Goal: Find specific page/section: Find specific page/section

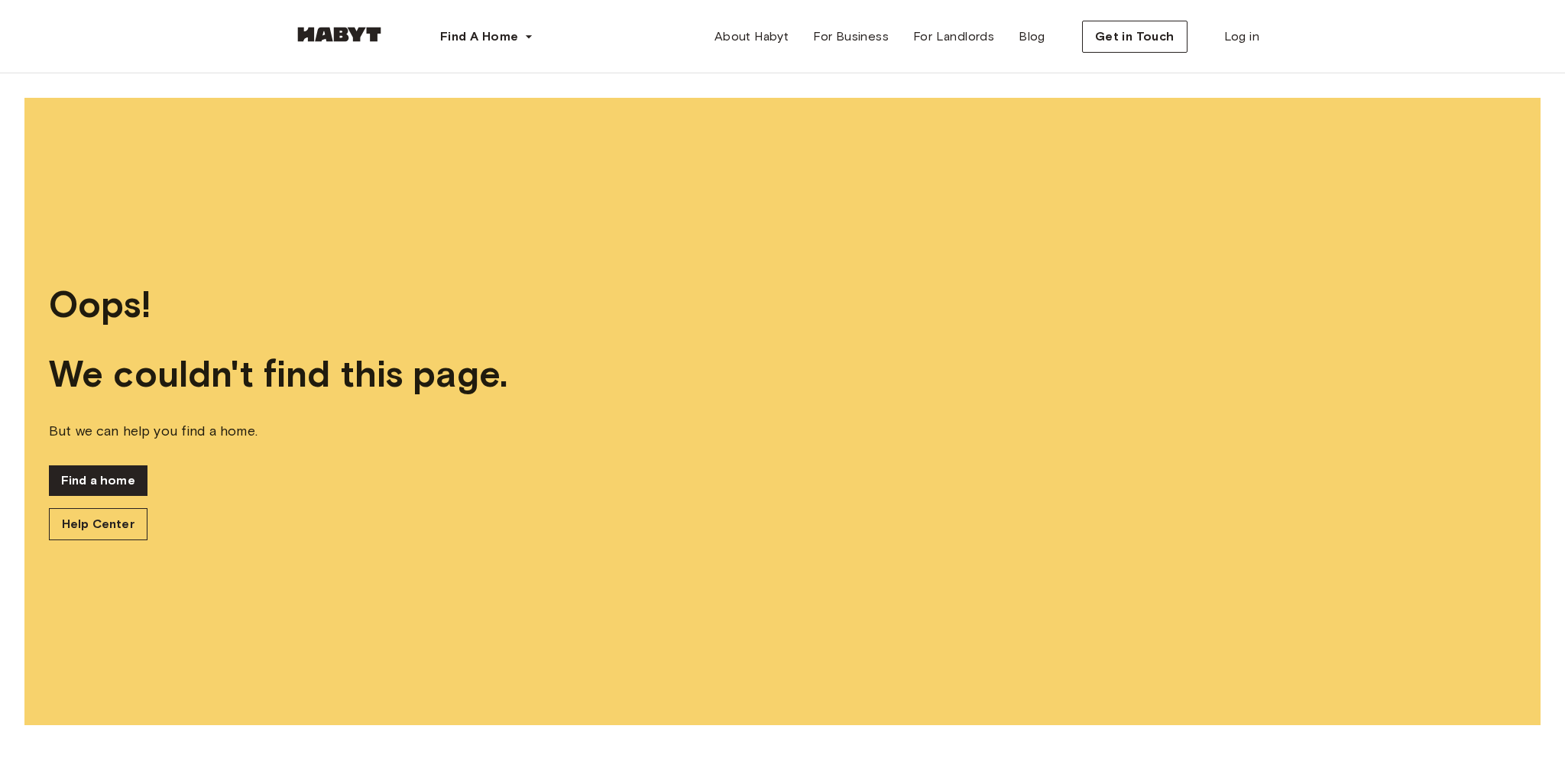
click at [346, 25] on div at bounding box center [338, 36] width 92 height 51
click at [345, 32] on img at bounding box center [338, 34] width 92 height 15
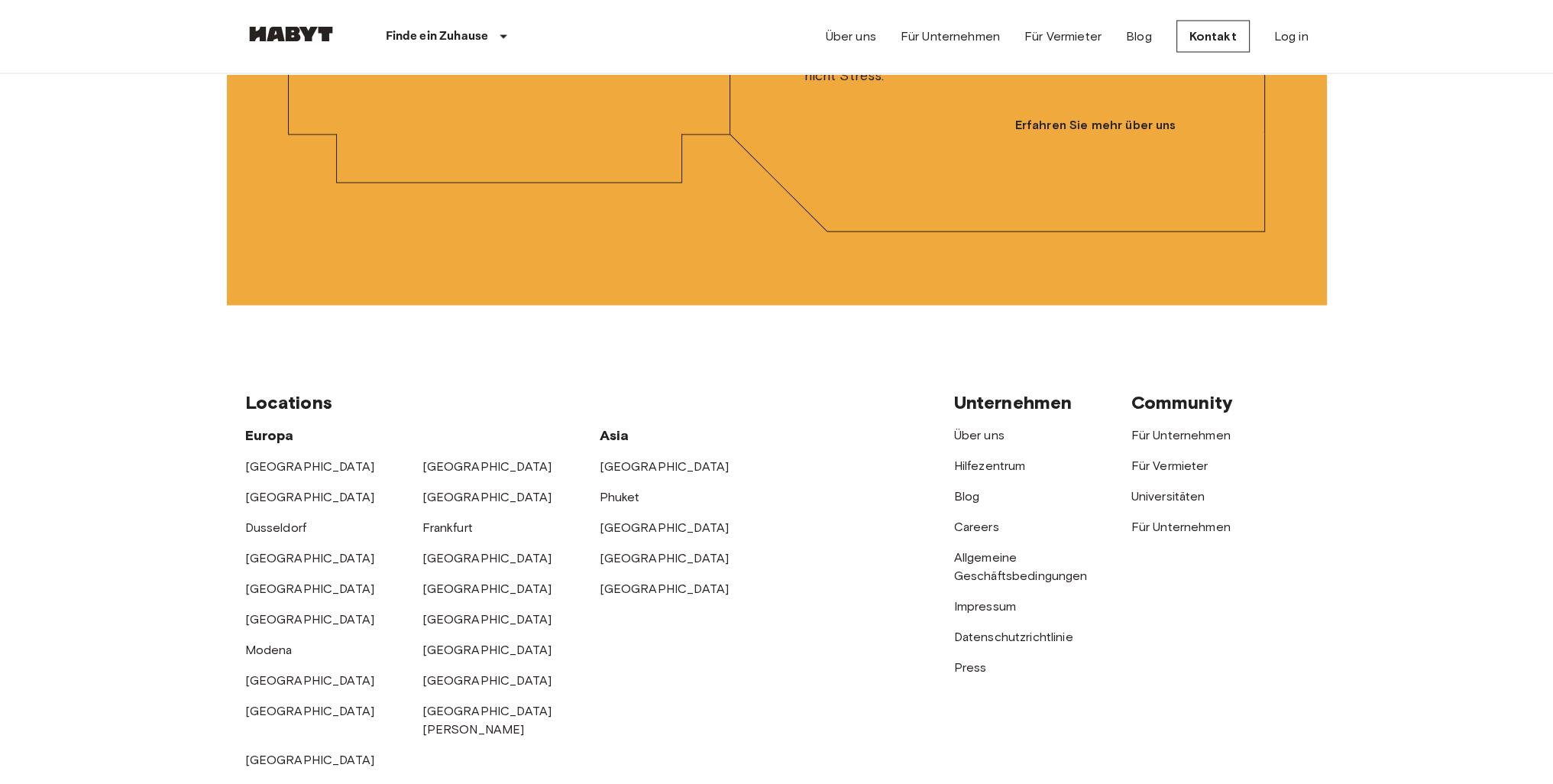
scroll to position [4228, 0]
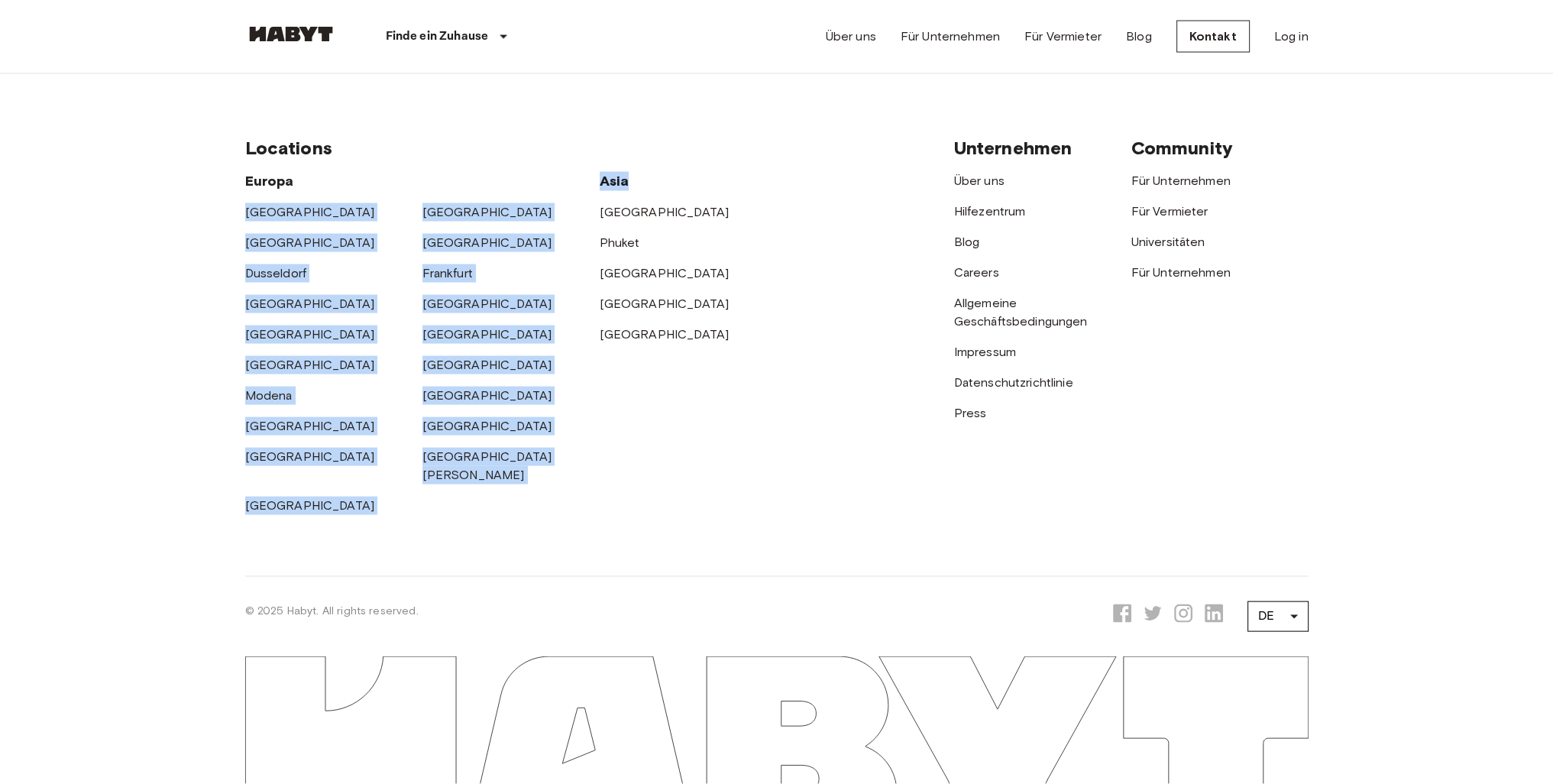
drag, startPoint x: 654, startPoint y: 196, endPoint x: 554, endPoint y: 183, distance: 100.8
click at [554, 183] on div "Europa Amsterdam Berlin Brüssel Köln Dusseldorf Frankfurt Graz Hamburg Leipzig …" at bounding box center [600, 336] width 709 height 355
click at [664, 191] on div "Asia" at bounding box center [718, 175] width 236 height 32
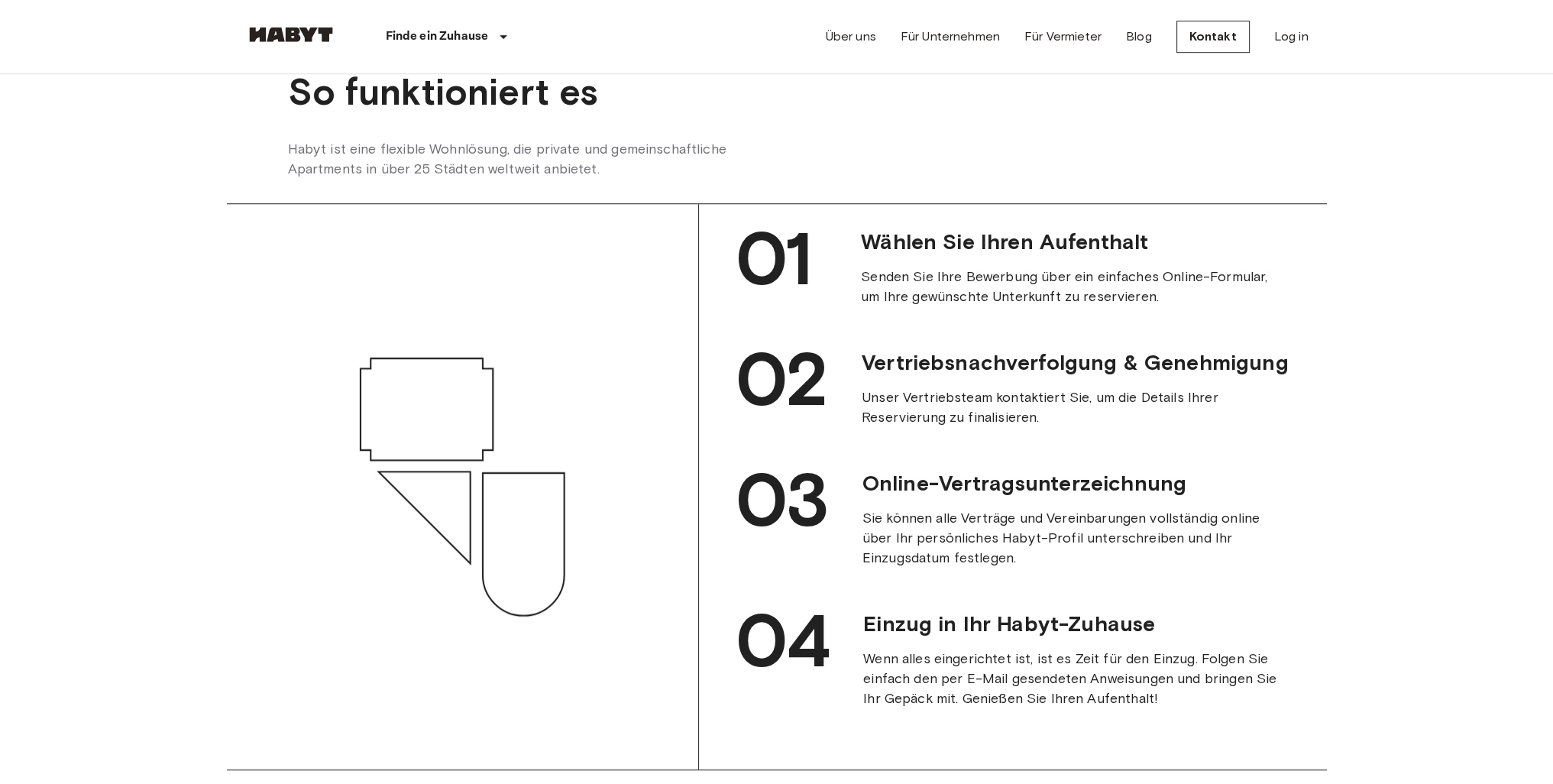
scroll to position [1020, 0]
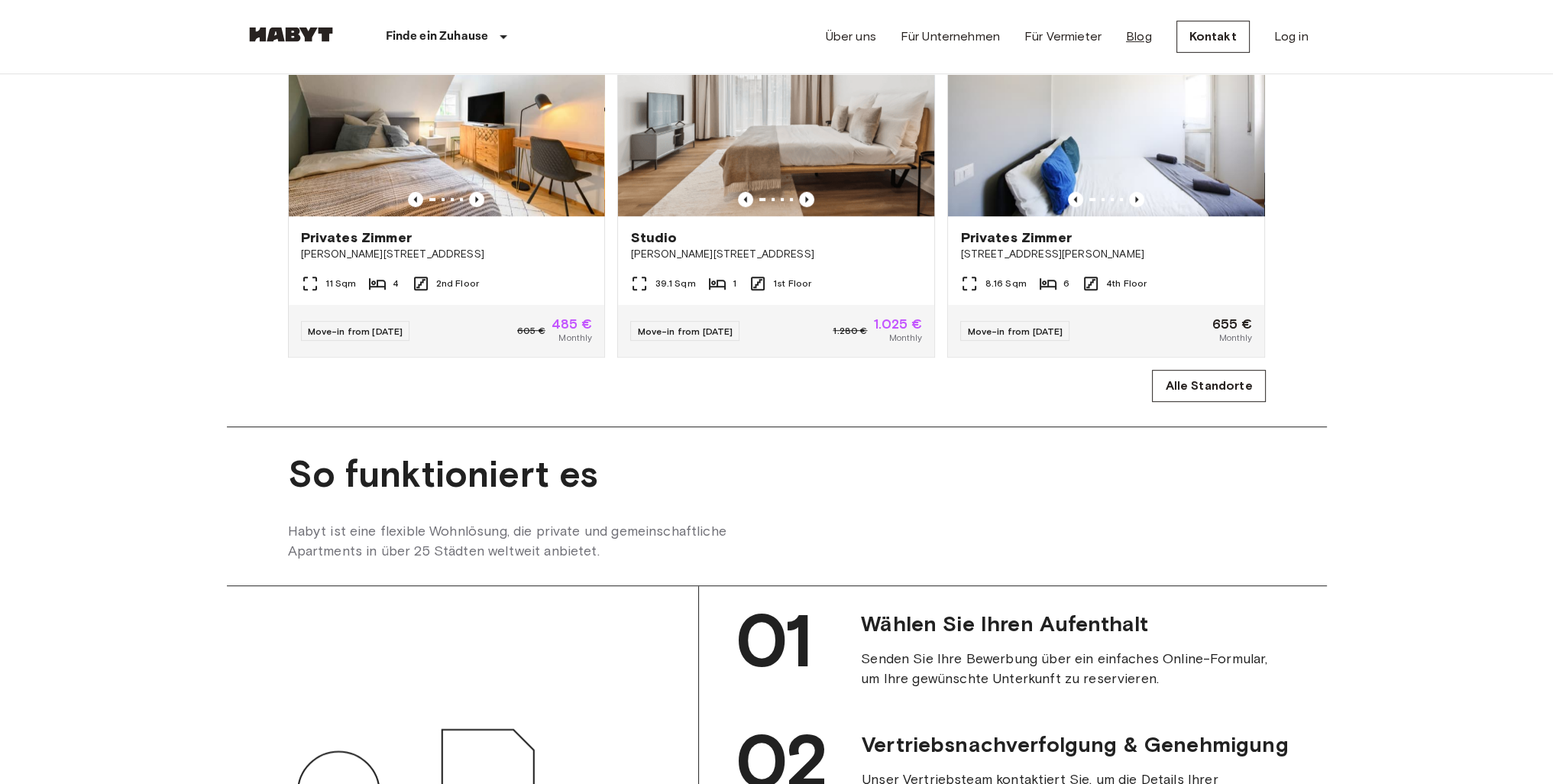
click at [1137, 41] on link "Blog" at bounding box center [1139, 37] width 26 height 19
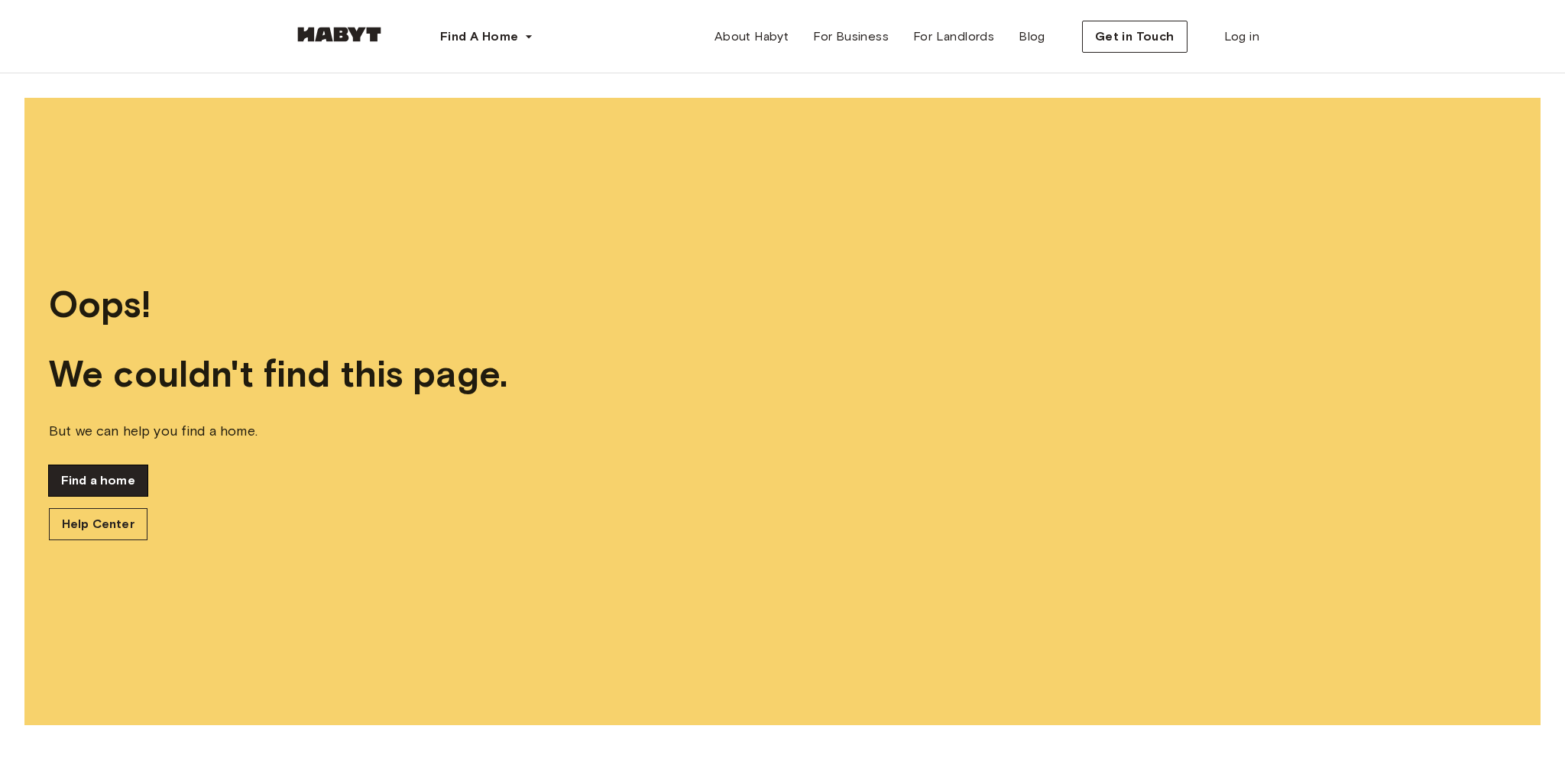
click at [80, 487] on link "Find a home" at bounding box center [98, 480] width 98 height 31
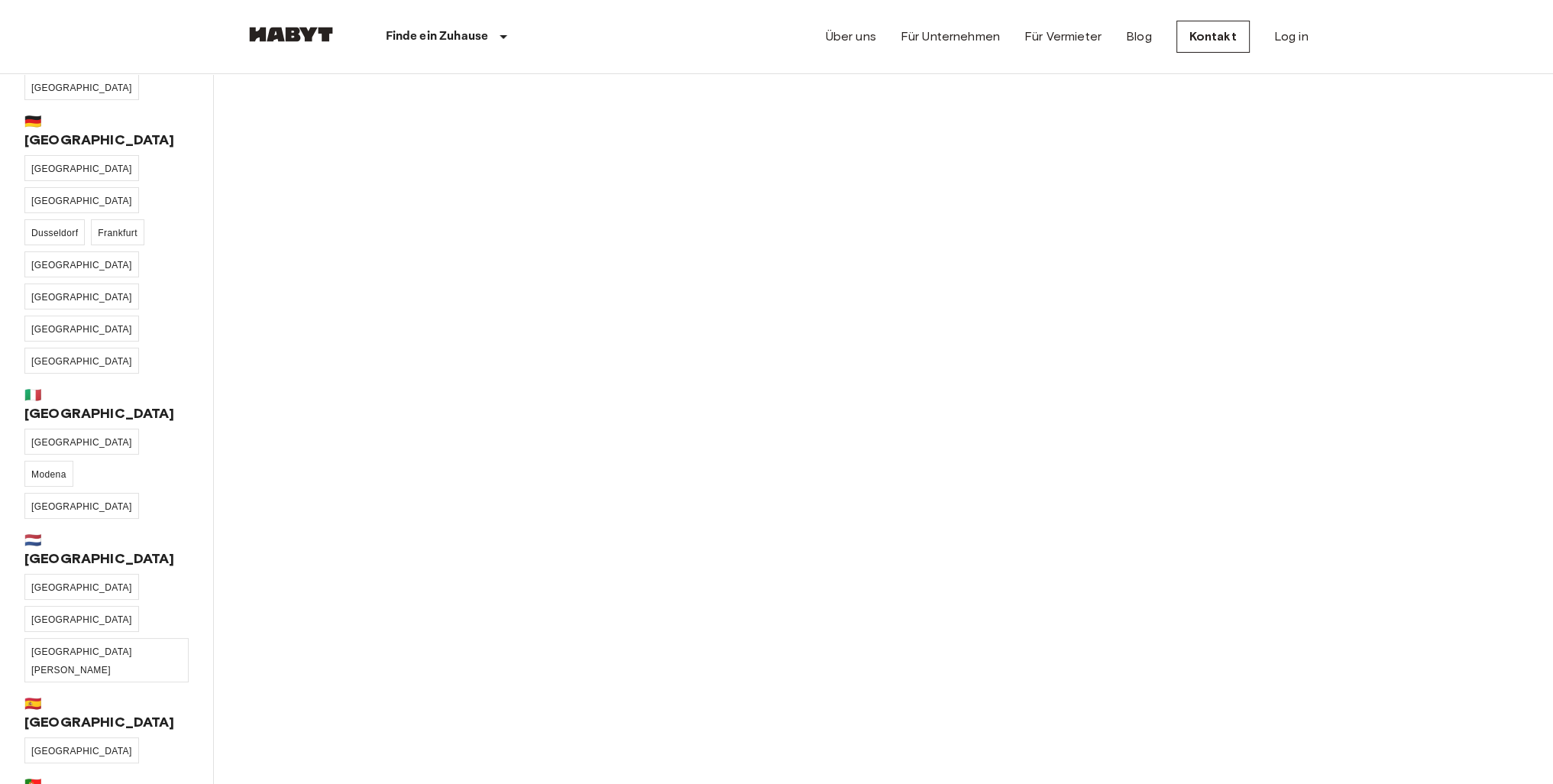
scroll to position [275, 0]
